Goal: Information Seeking & Learning: Learn about a topic

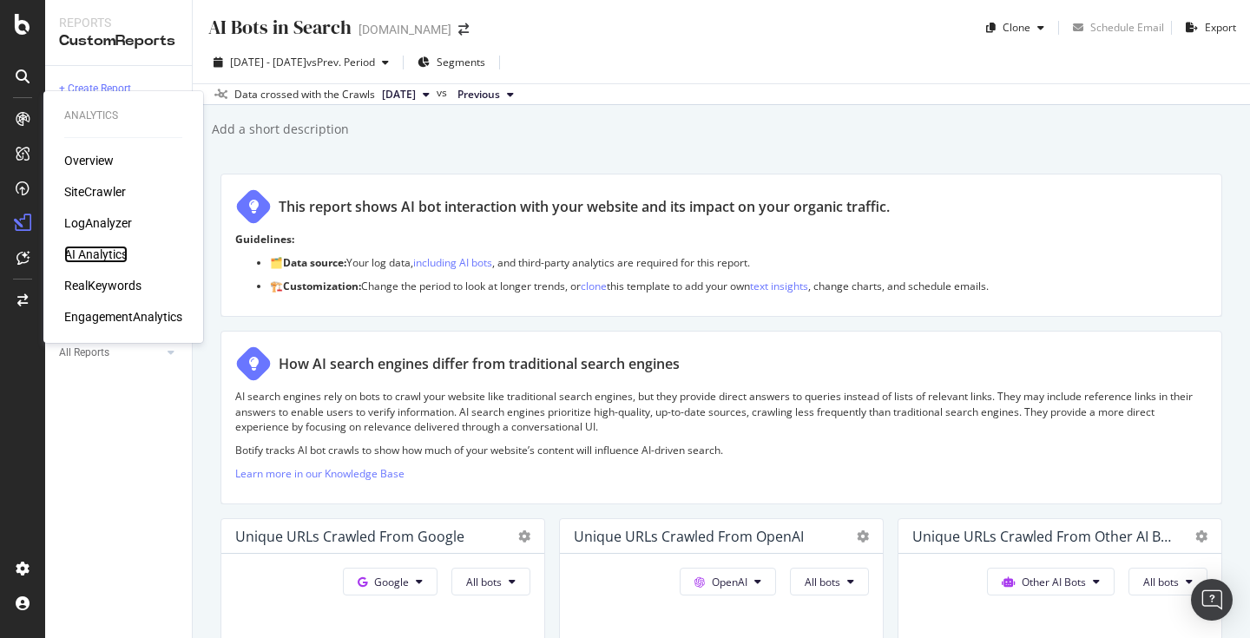
click at [100, 254] on div "AI Analytics" at bounding box center [95, 254] width 63 height 17
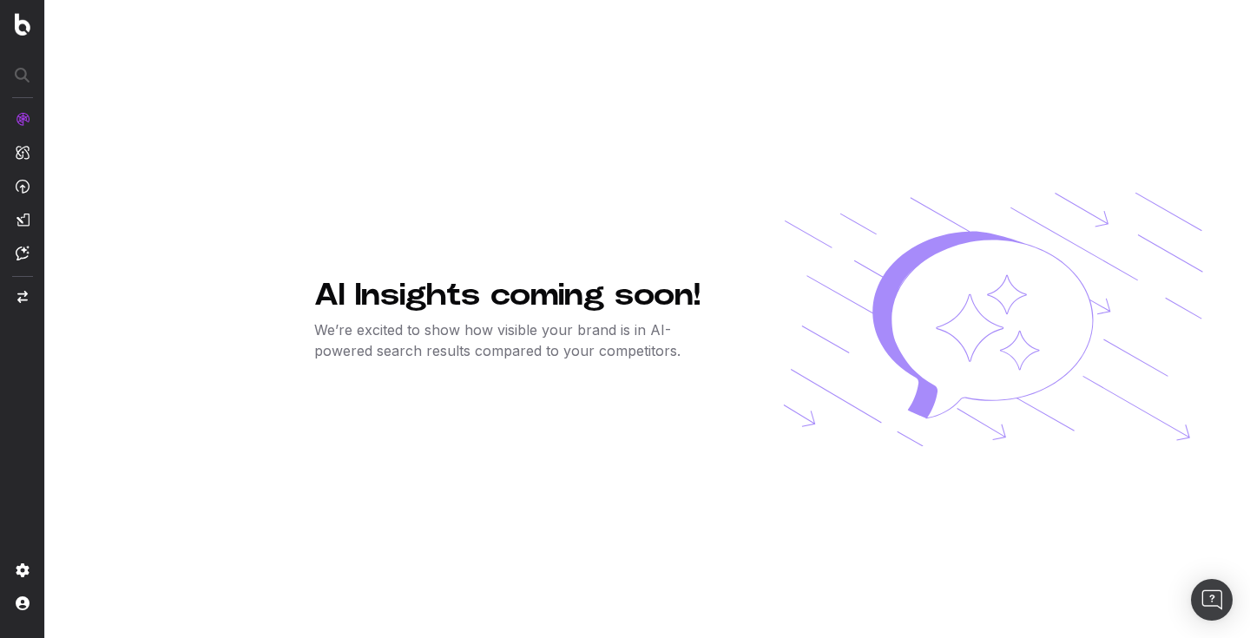
click at [145, 178] on div at bounding box center [133, 319] width 267 height 638
click at [89, 232] on span "LogAnalyzer" at bounding box center [96, 233] width 69 height 14
